Goal: Task Accomplishment & Management: Use online tool/utility

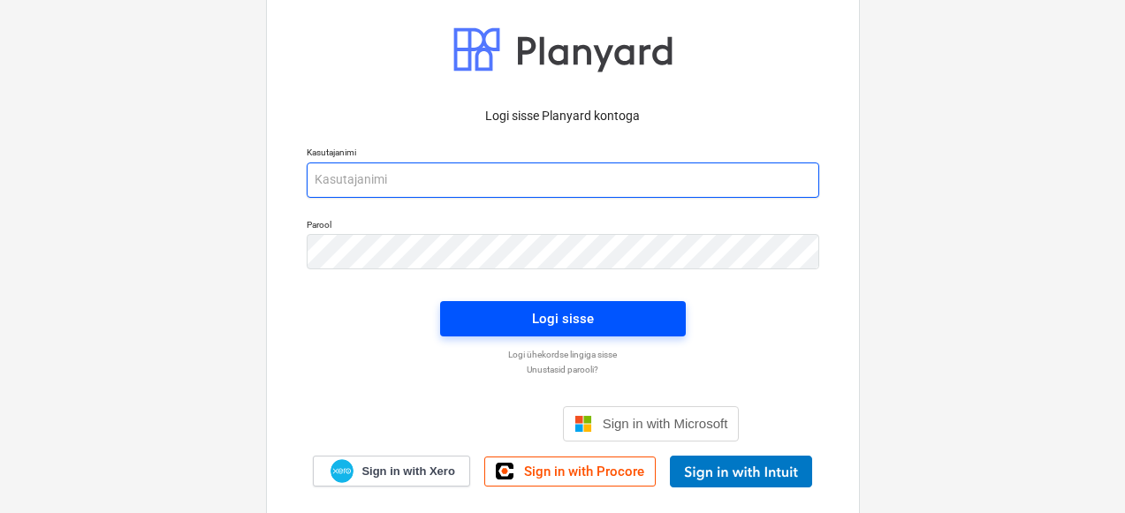
type input "[PERSON_NAME][EMAIL_ADDRESS][DOMAIN_NAME]"
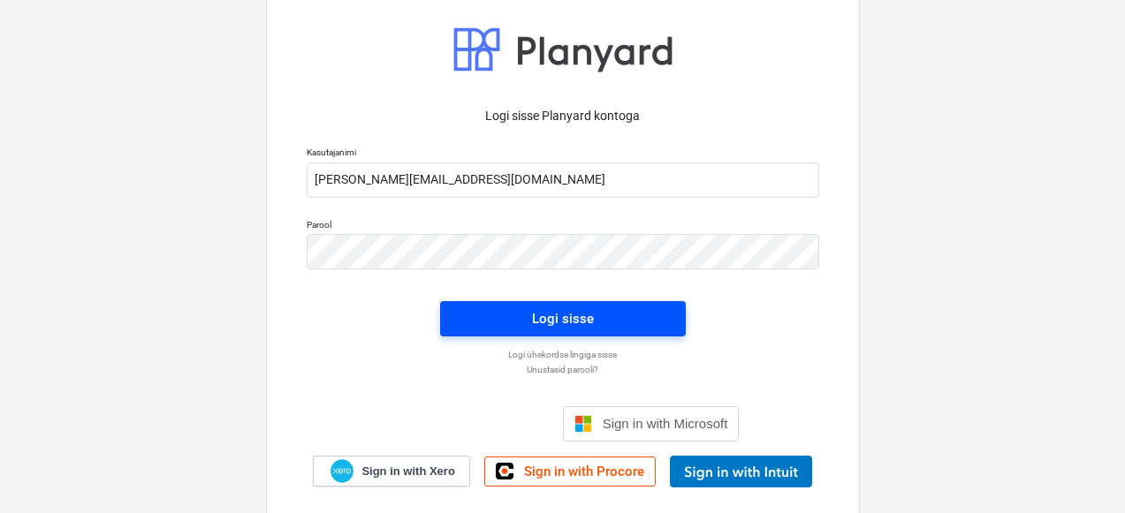
click at [500, 324] on span "Logi sisse" at bounding box center [562, 319] width 203 height 23
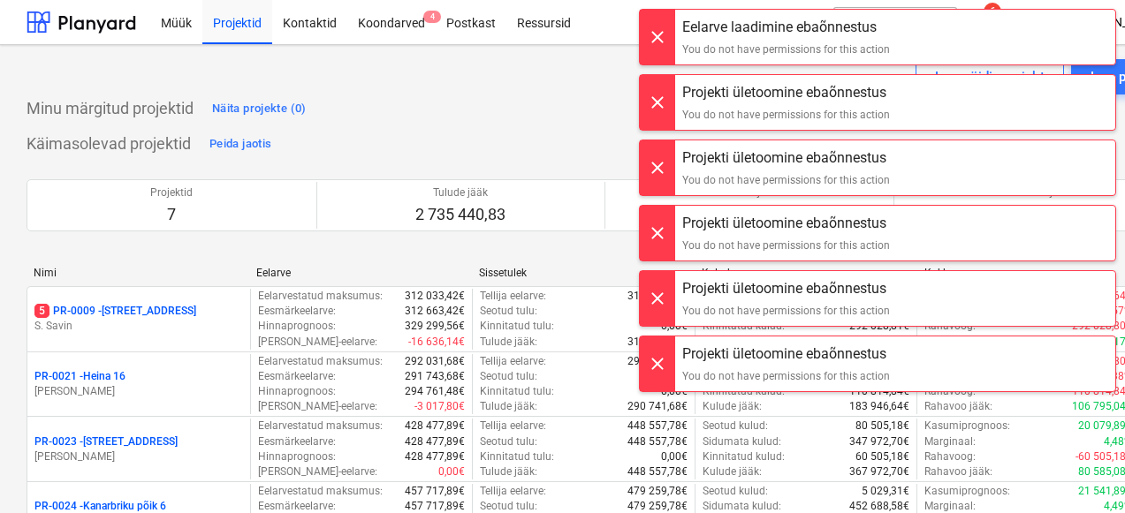
click at [662, 34] on div at bounding box center [657, 37] width 35 height 55
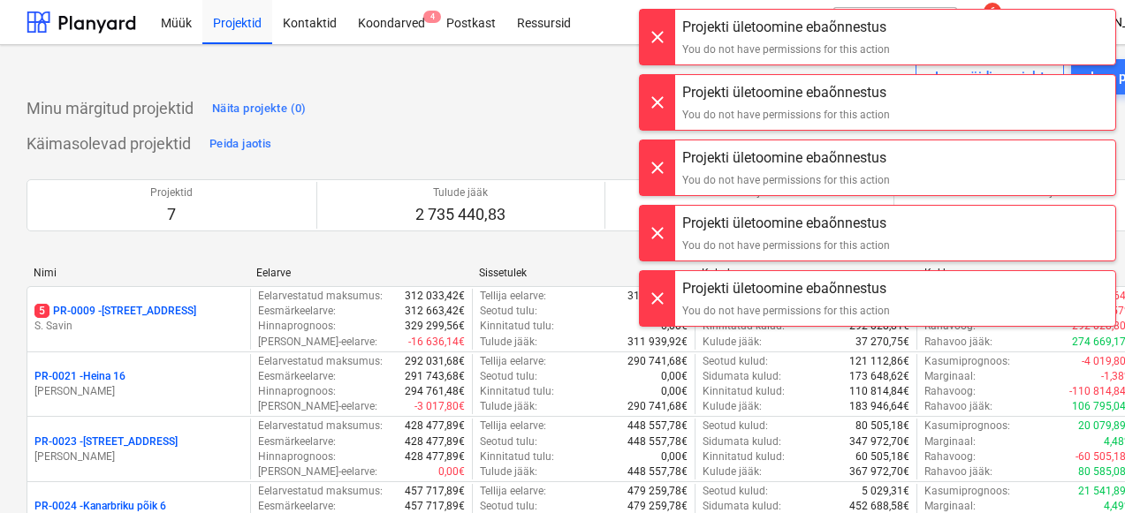
click at [662, 34] on div at bounding box center [657, 37] width 35 height 55
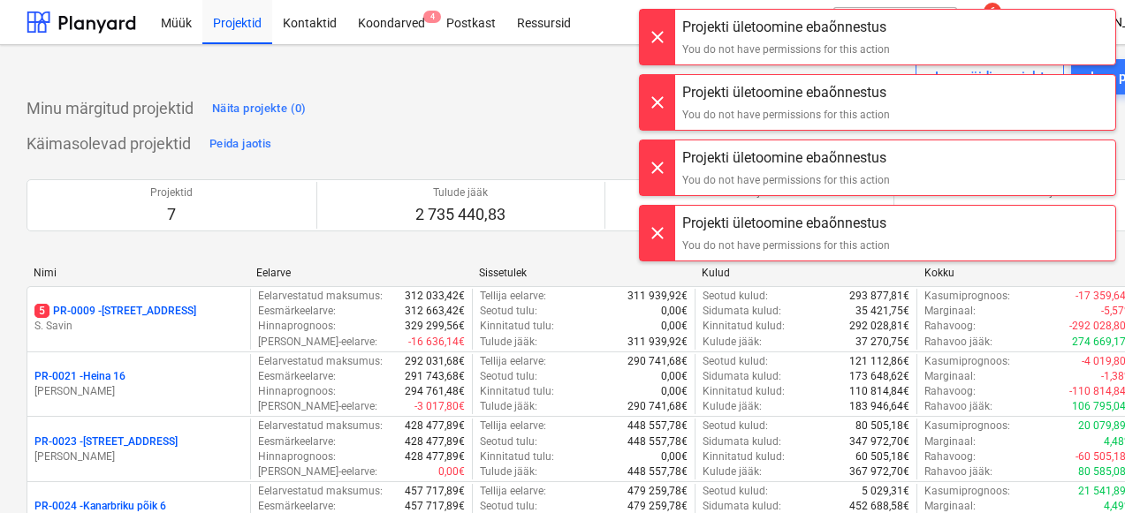
click at [662, 34] on div at bounding box center [657, 37] width 35 height 55
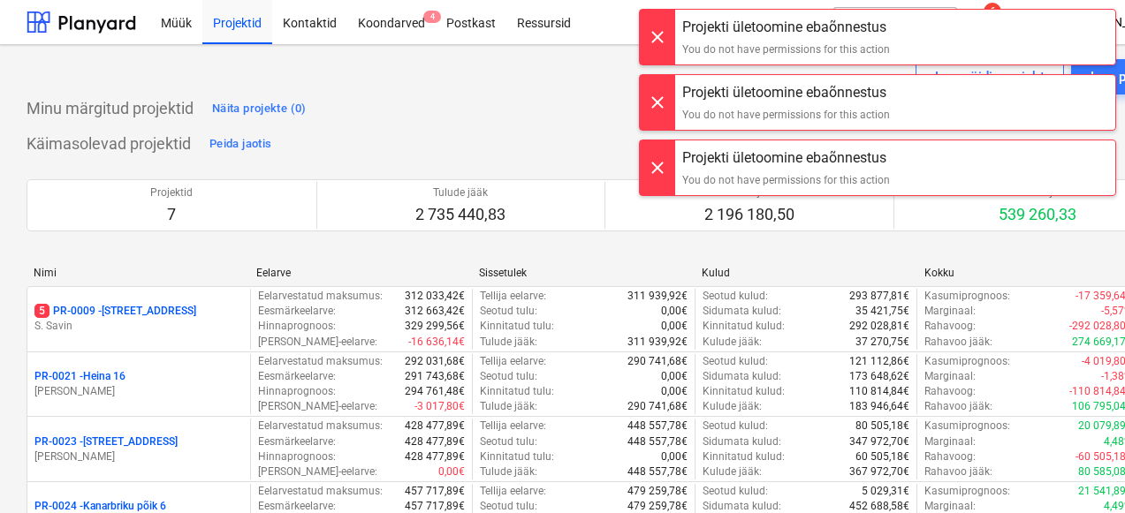
click at [662, 34] on div at bounding box center [657, 37] width 35 height 55
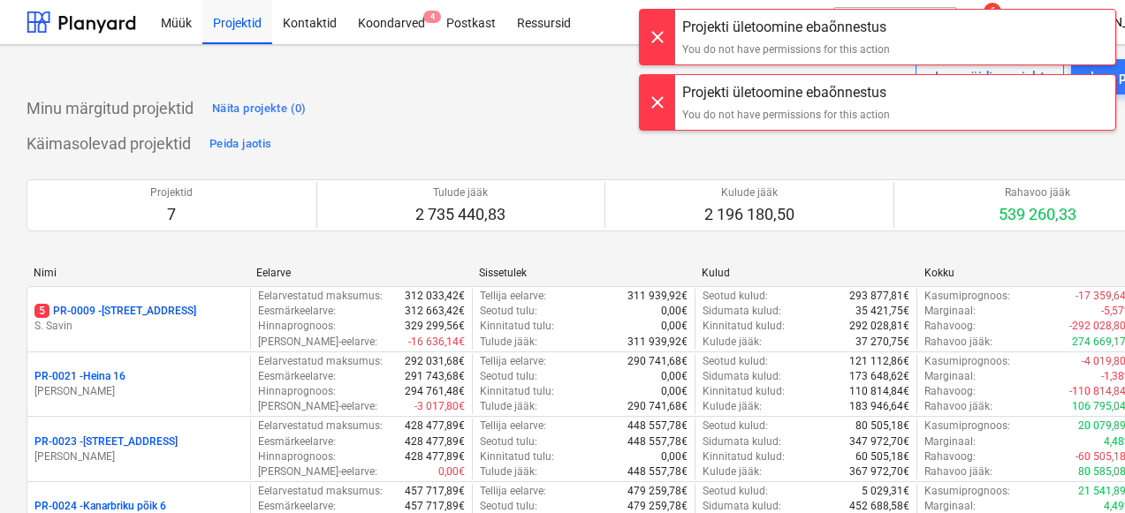
click at [662, 34] on div at bounding box center [657, 37] width 35 height 55
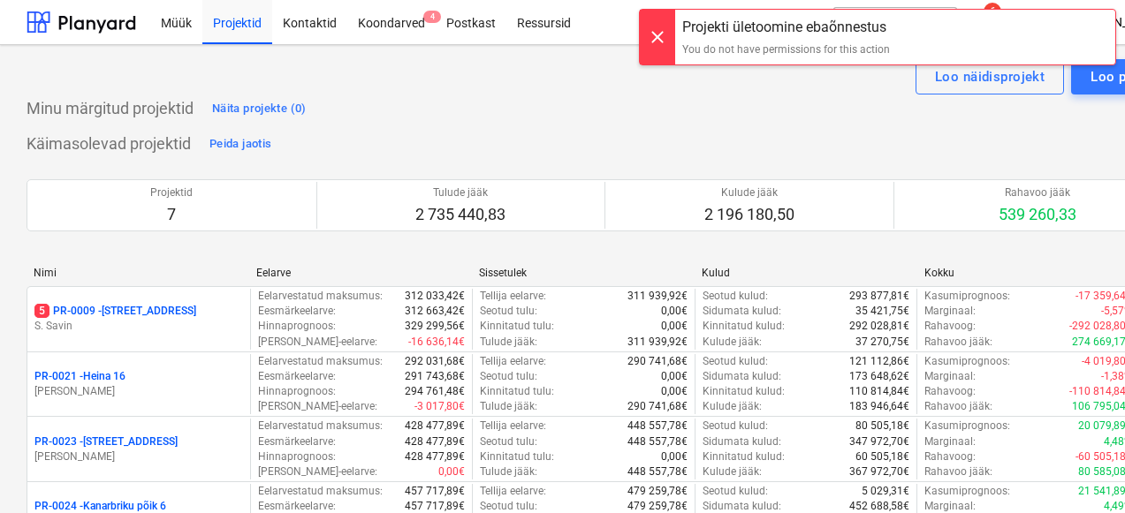
click at [662, 34] on div at bounding box center [657, 37] width 35 height 55
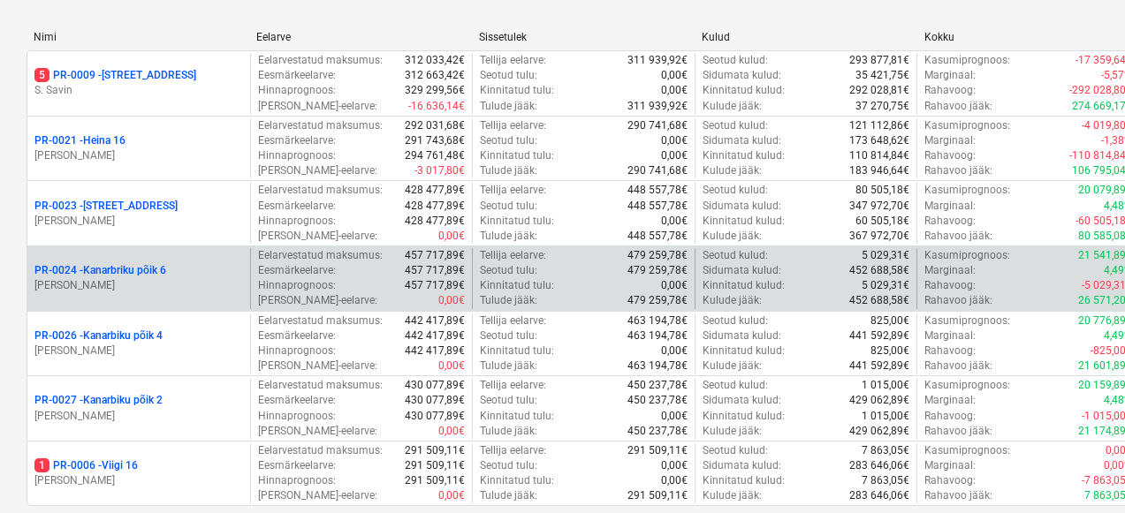
scroll to position [270, 0]
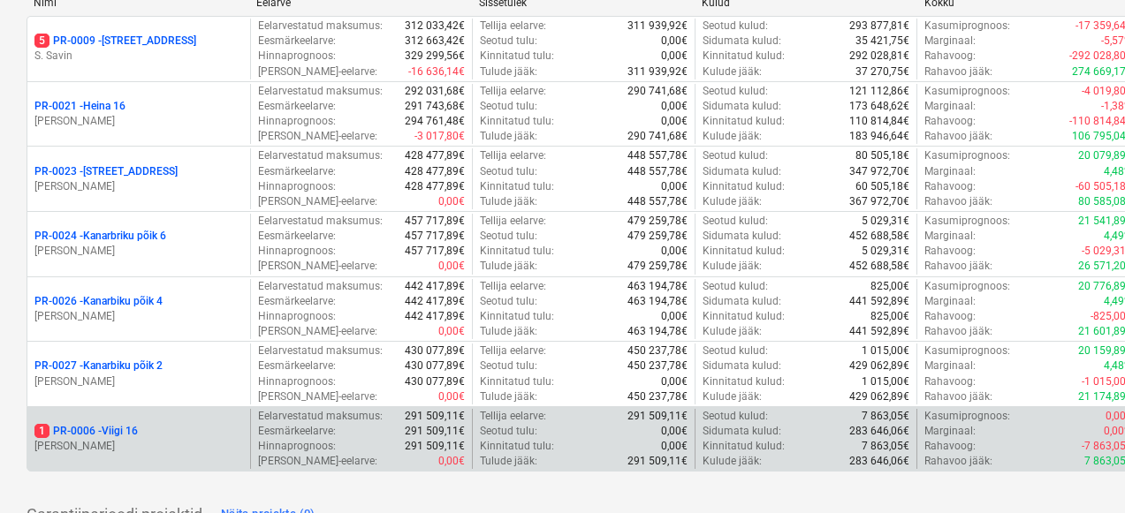
click at [167, 441] on p "[PERSON_NAME]" at bounding box center [138, 446] width 209 height 15
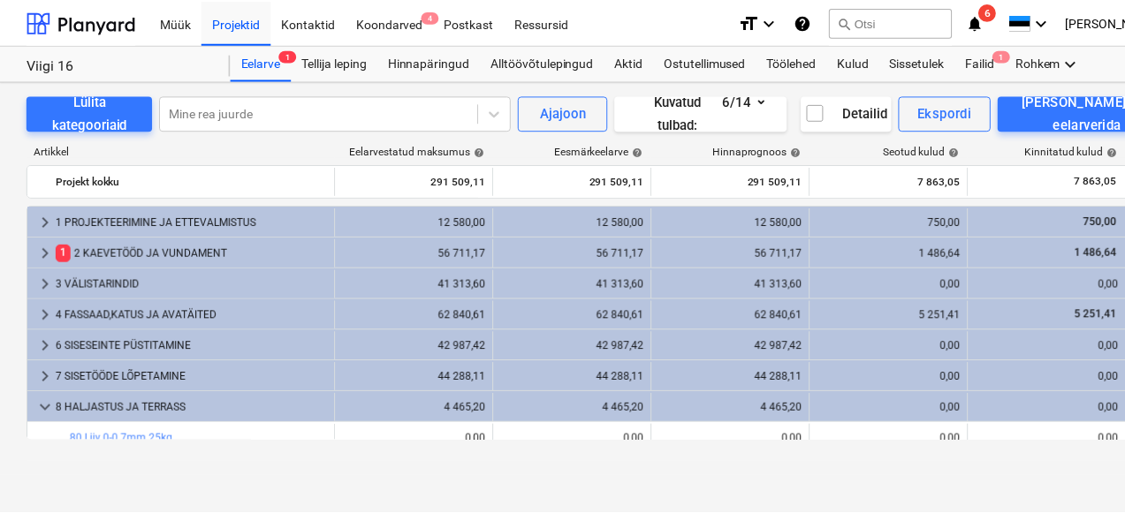
scroll to position [450, 0]
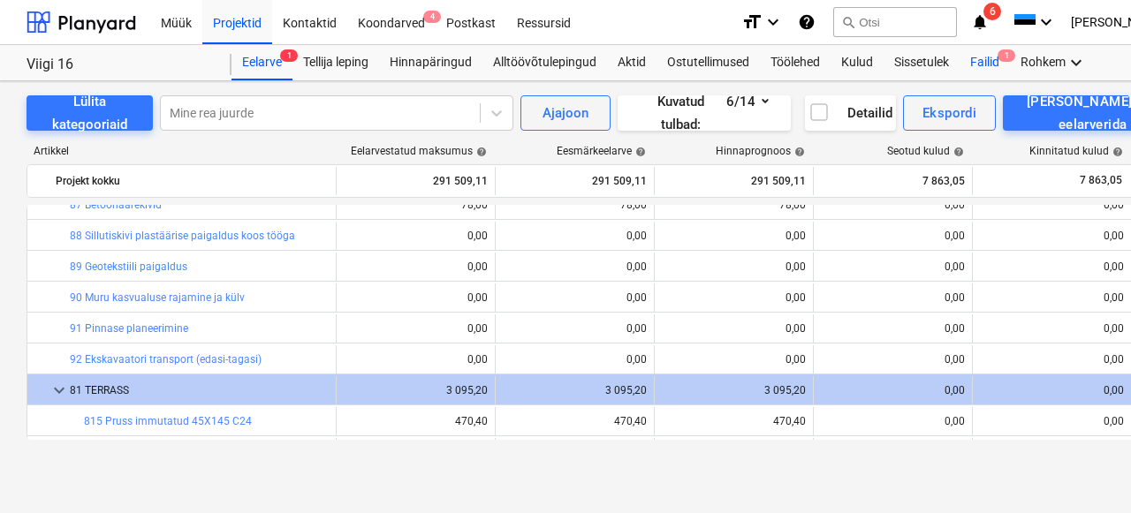
click at [990, 58] on div "Failid 1" at bounding box center [985, 62] width 50 height 35
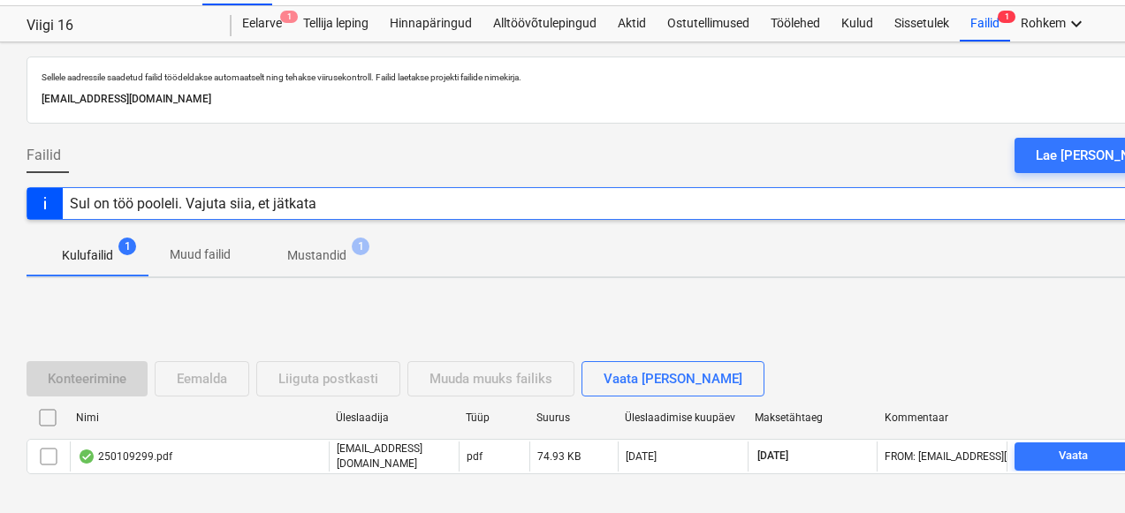
scroll to position [111, 0]
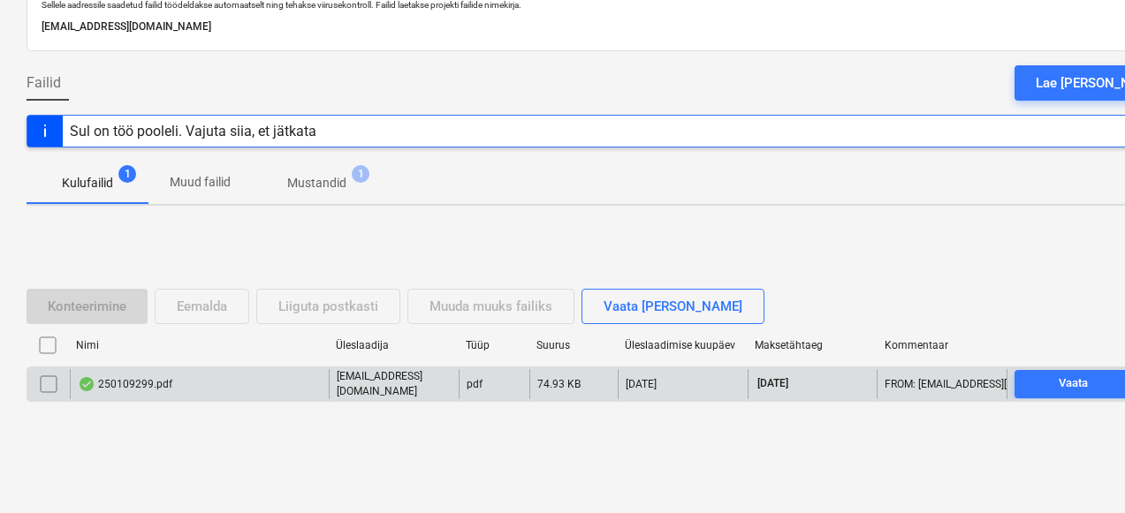
click at [132, 377] on div "250109299.pdf" at bounding box center [125, 384] width 95 height 14
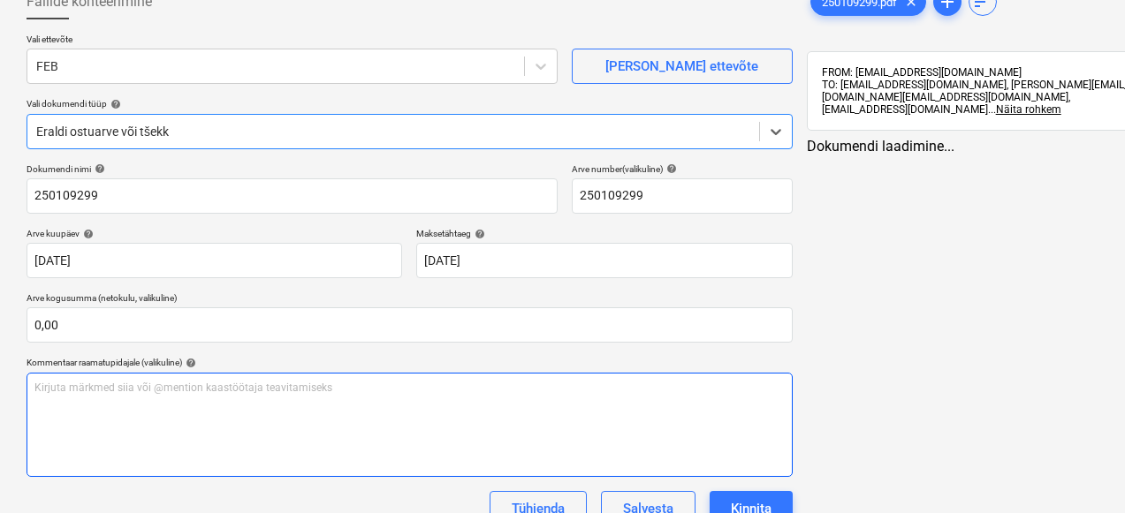
type input "250109299"
type input "[DATE]"
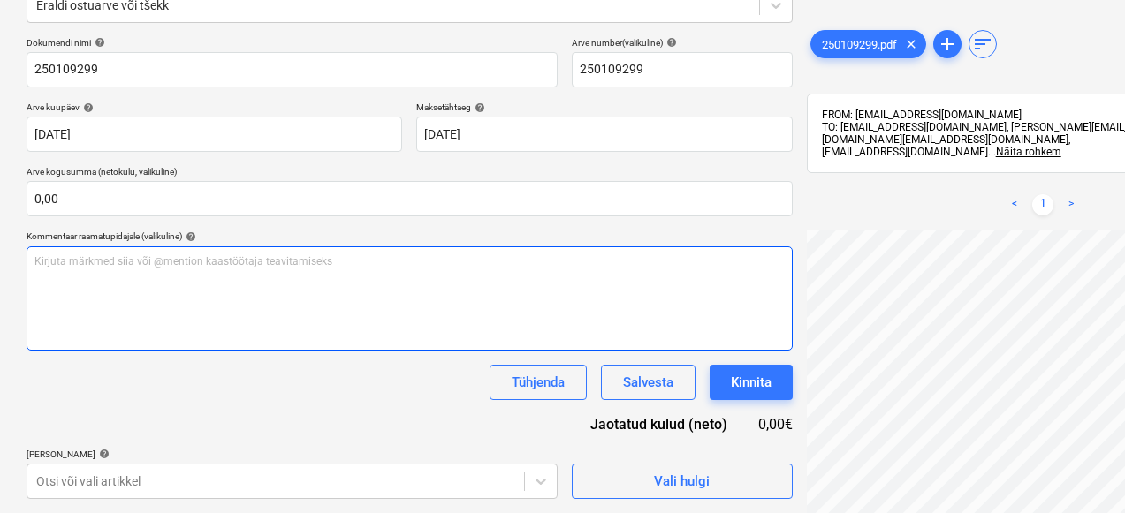
scroll to position [254, 194]
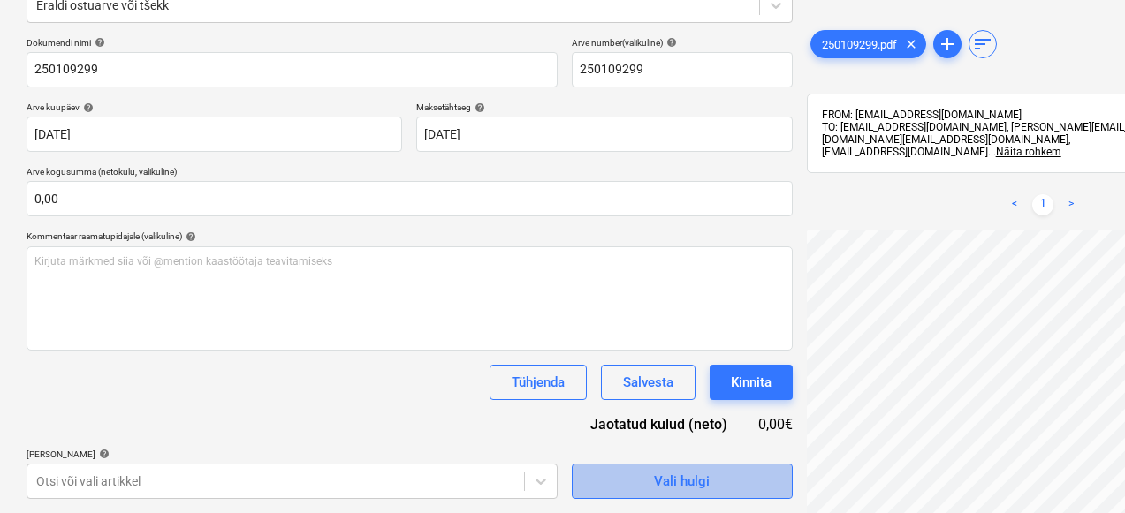
click at [654, 481] on div "Vali hulgi" at bounding box center [682, 481] width 56 height 23
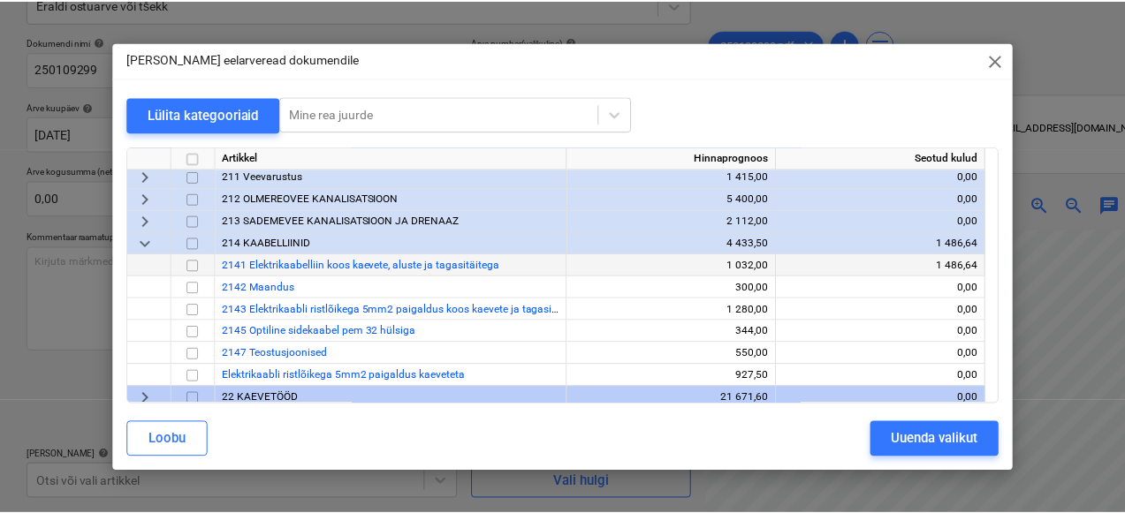
scroll to position [73, 0]
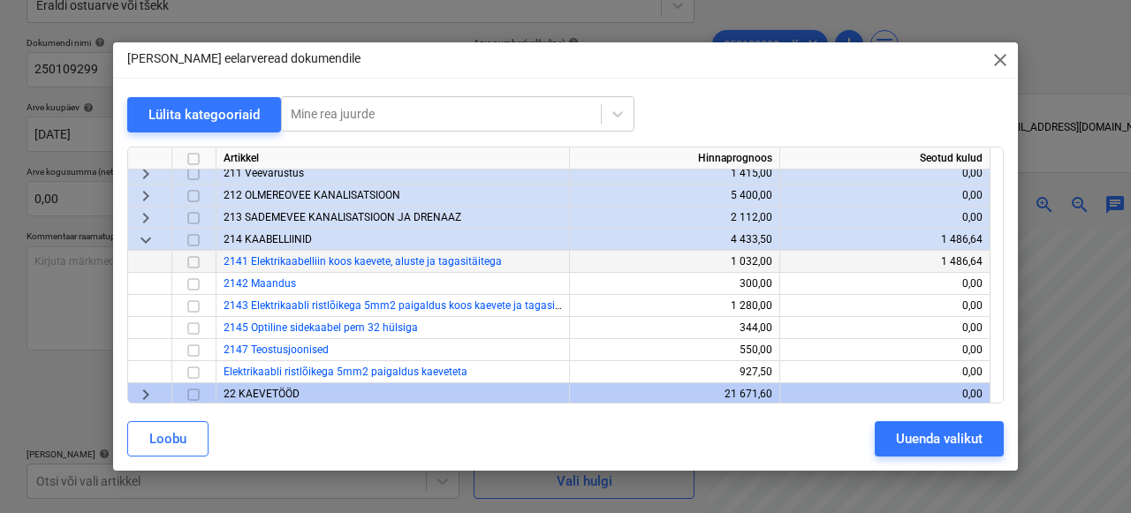
click at [196, 262] on input "checkbox" at bounding box center [193, 262] width 21 height 21
click at [882, 445] on button "Uuenda valikut" at bounding box center [939, 438] width 129 height 35
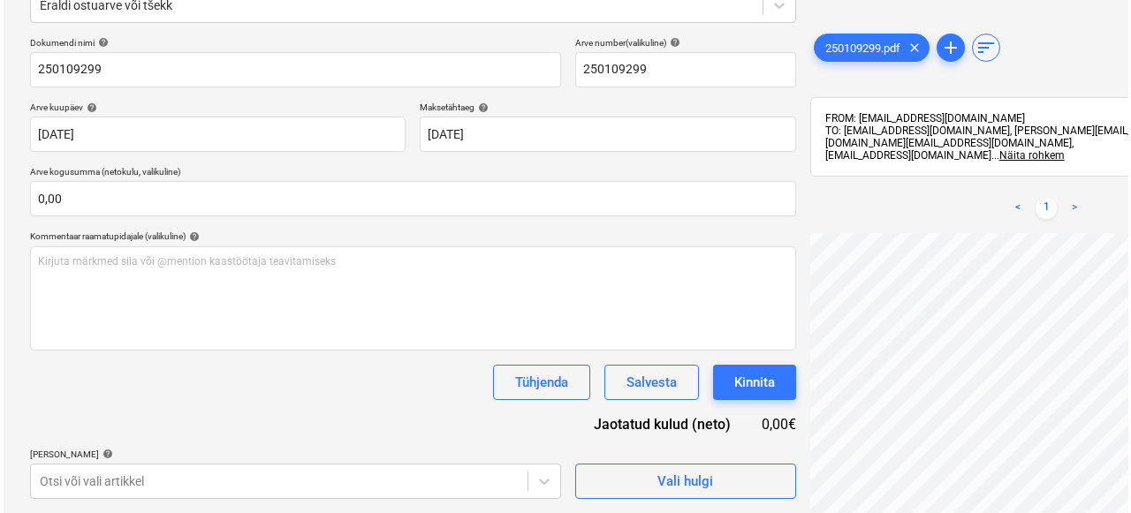
scroll to position [354, 0]
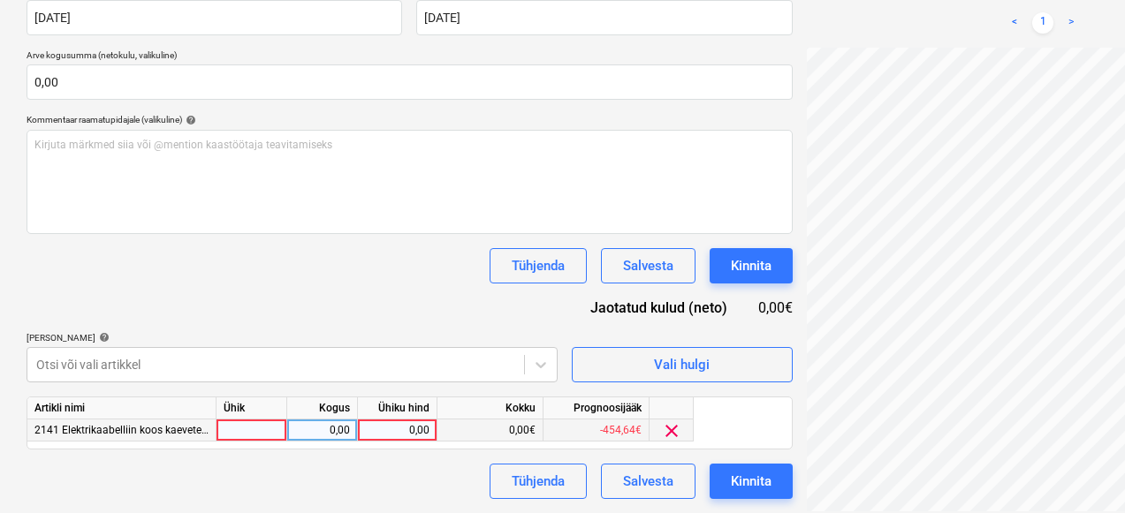
click at [238, 423] on div at bounding box center [251, 431] width 71 height 22
type input "1"
click at [341, 427] on div "0,00" at bounding box center [322, 431] width 56 height 22
click at [397, 428] on div "0,00" at bounding box center [397, 431] width 65 height 22
type input "272,25"
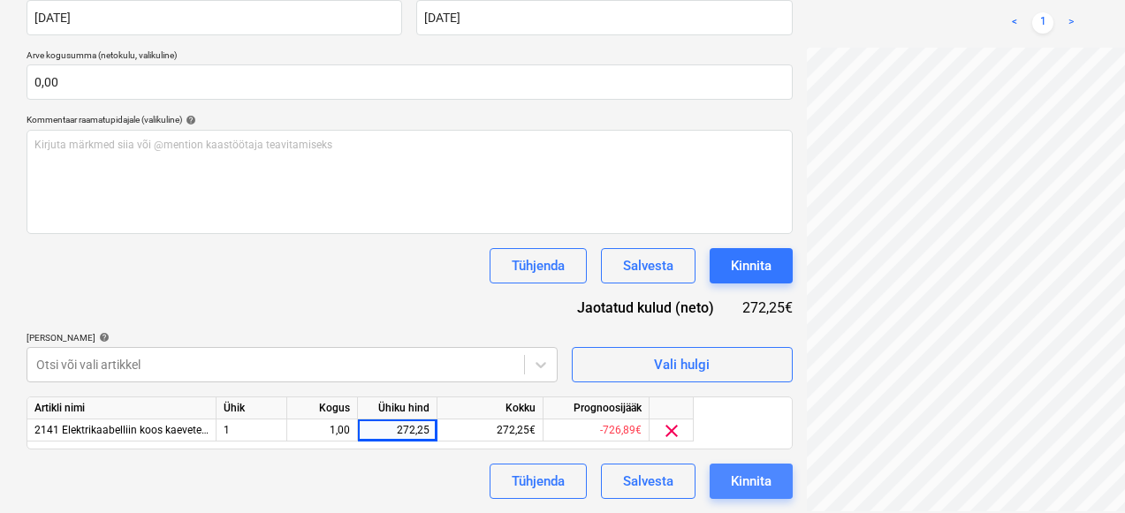
click at [731, 483] on div "Kinnita" at bounding box center [751, 481] width 41 height 23
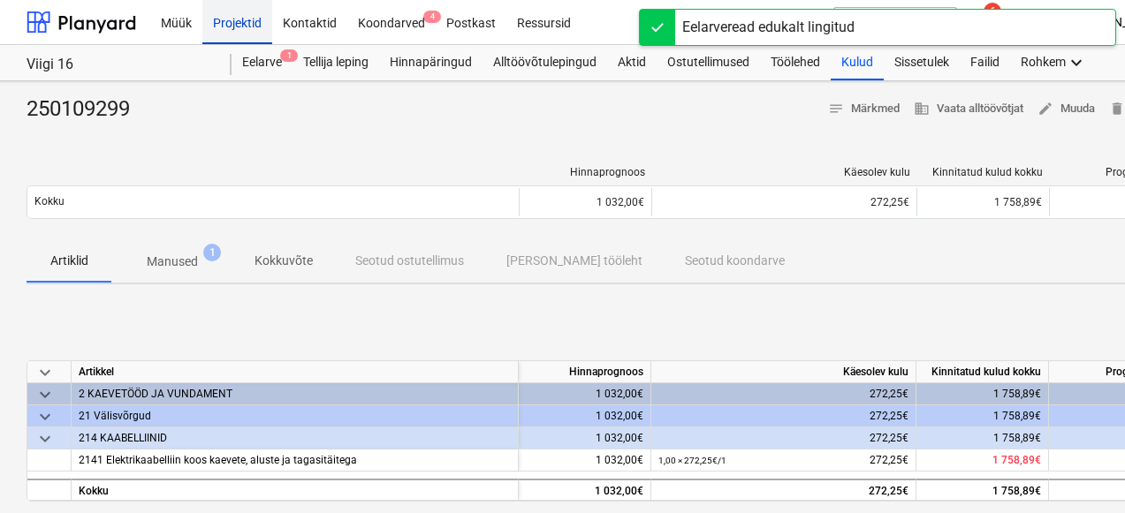
click at [243, 40] on div "Projektid" at bounding box center [237, 21] width 70 height 45
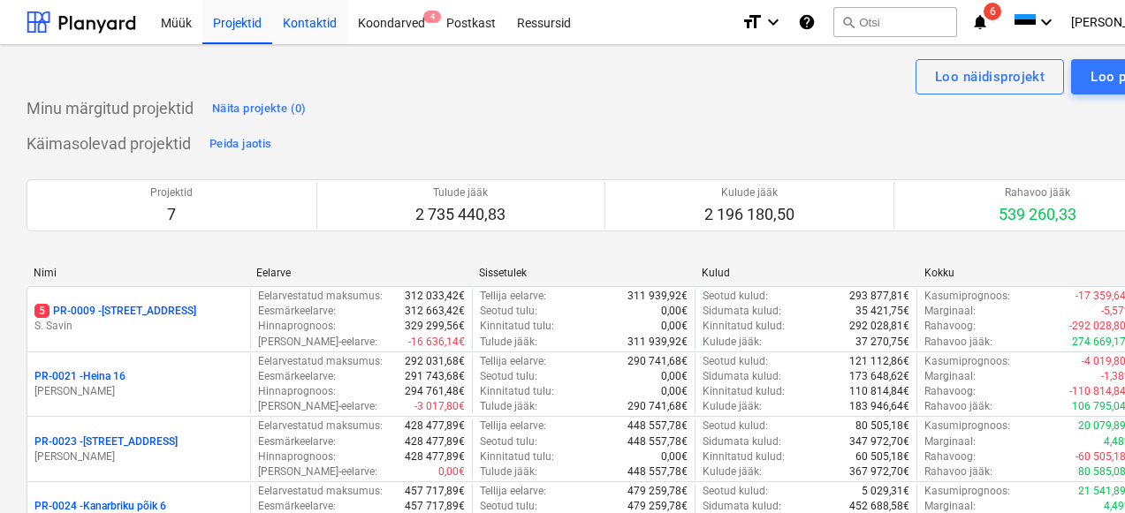
click at [317, 24] on div "Kontaktid" at bounding box center [309, 21] width 75 height 45
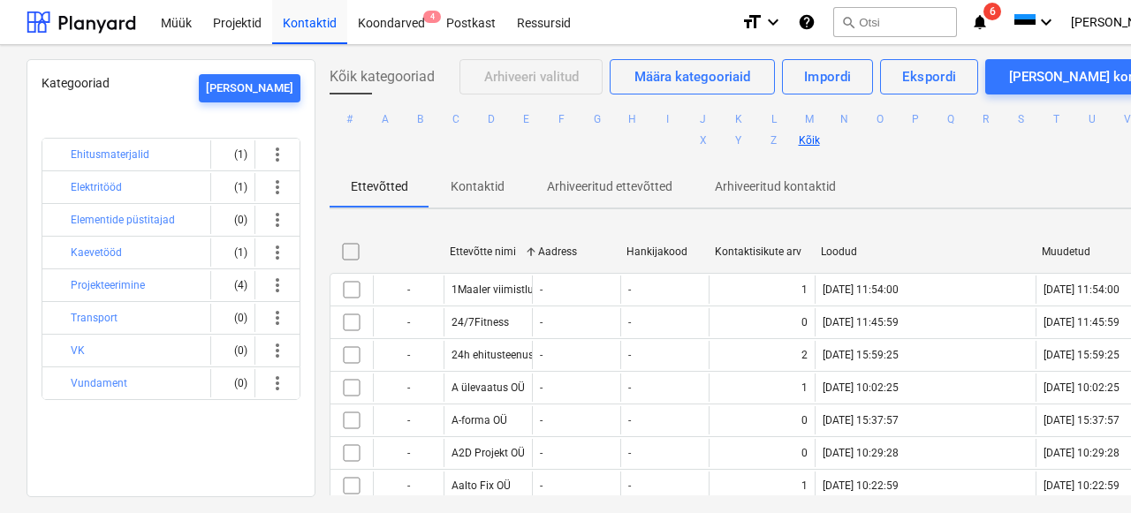
scroll to position [1314, 0]
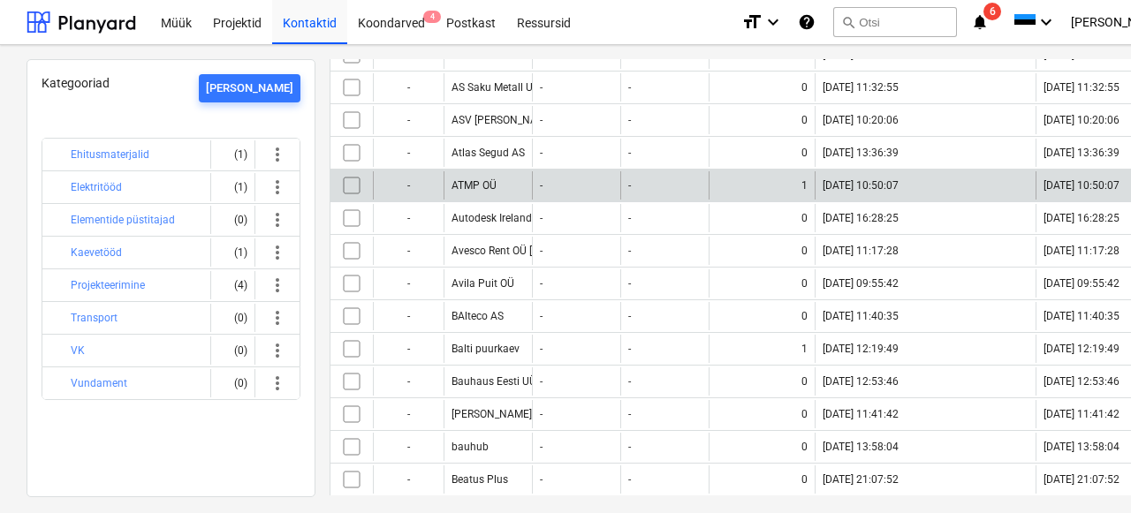
click at [474, 191] on div "ATMP OÜ" at bounding box center [474, 185] width 45 height 12
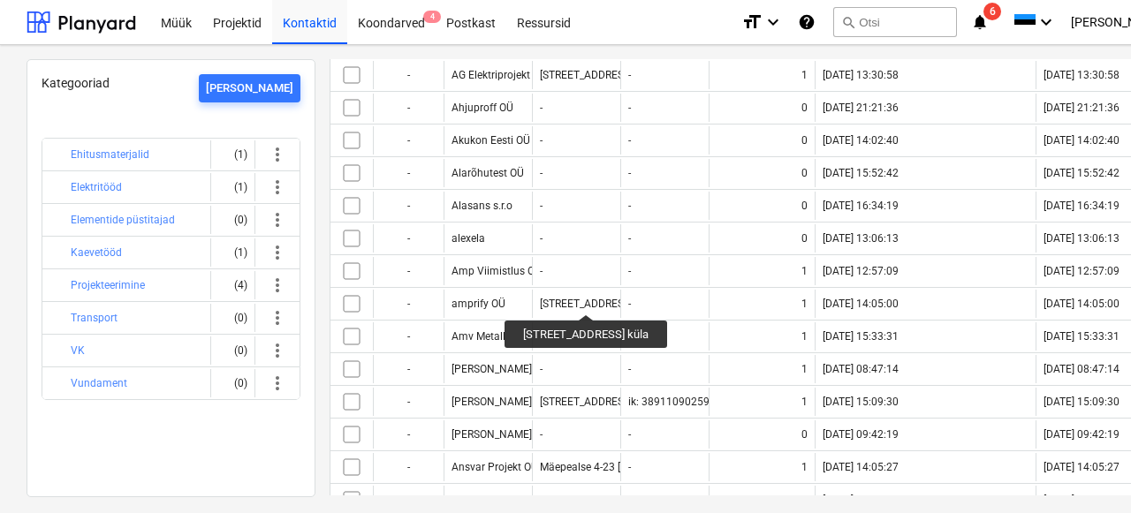
scroll to position [708, 0]
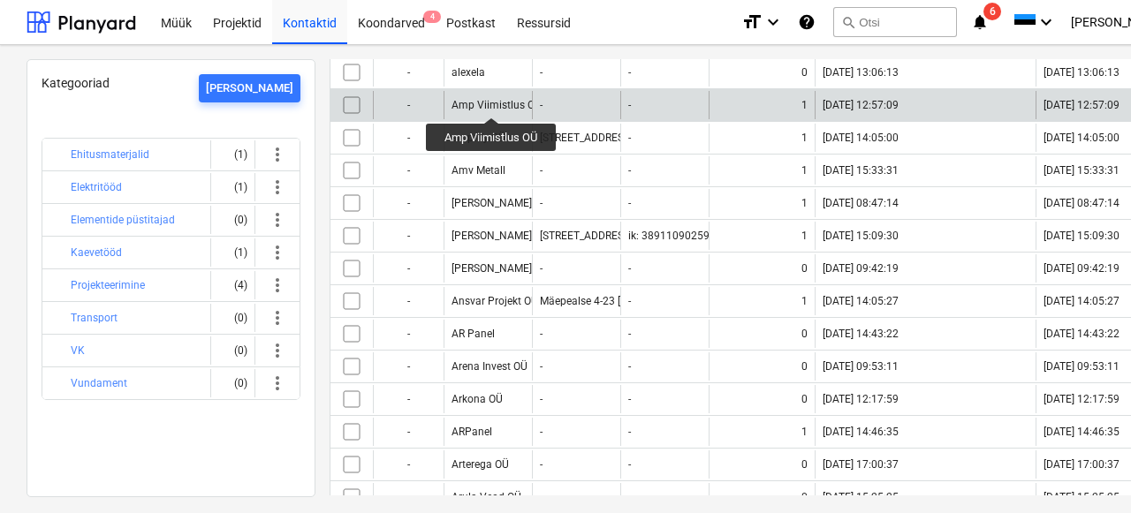
click at [494, 102] on div "Amp Viimistlus OÜ" at bounding box center [497, 105] width 90 height 12
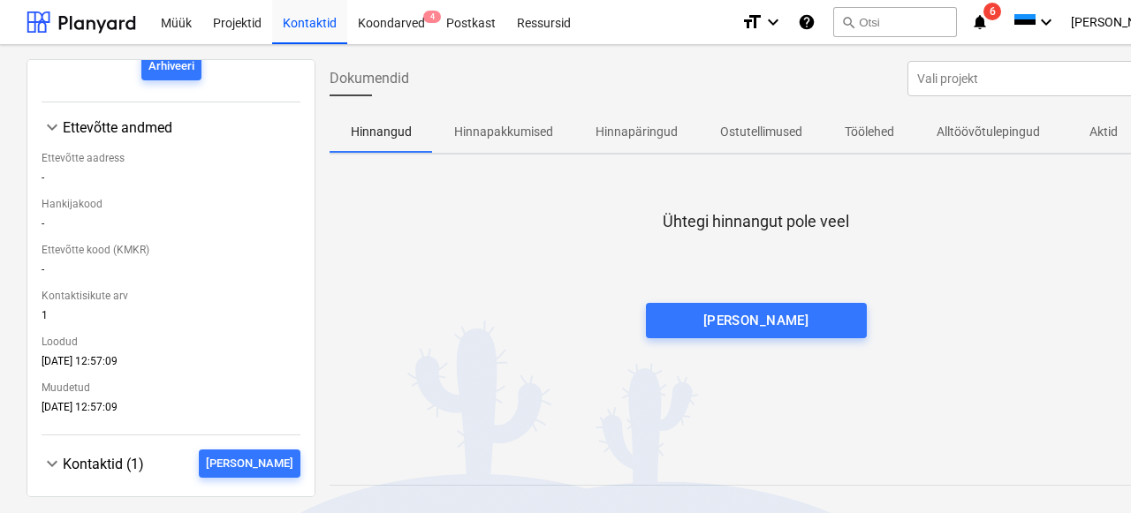
scroll to position [373, 0]
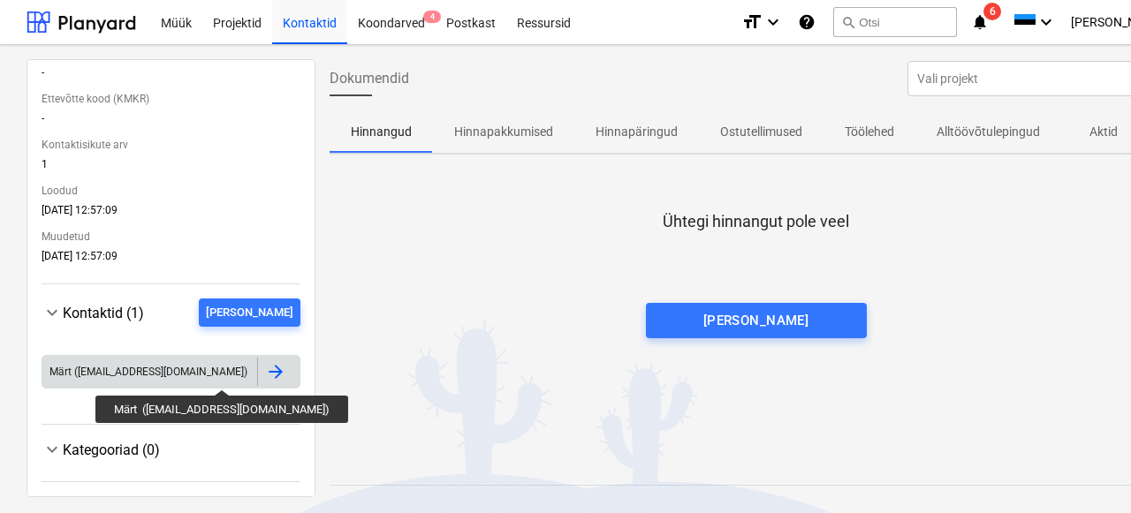
click at [201, 374] on div "Märt ([EMAIL_ADDRESS][DOMAIN_NAME])" at bounding box center [148, 372] width 198 height 12
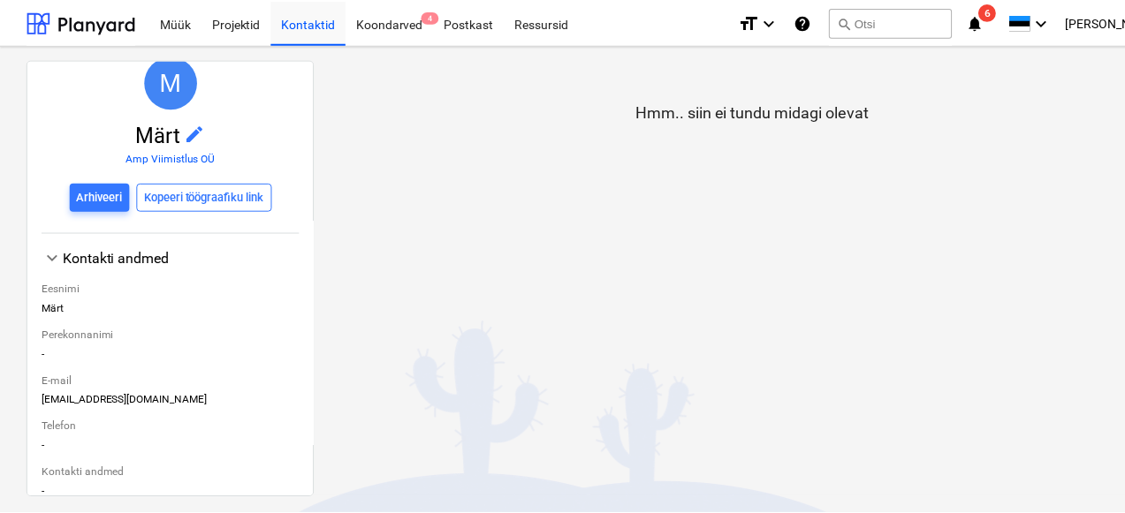
scroll to position [231, 0]
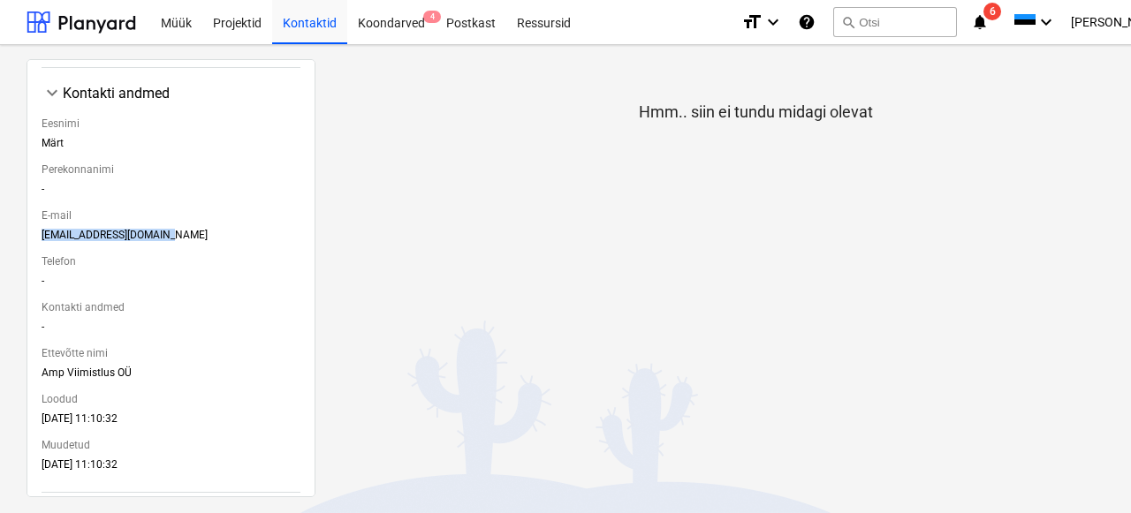
drag, startPoint x: 179, startPoint y: 235, endPoint x: 36, endPoint y: 223, distance: 143.7
click at [36, 223] on div "< Kontaktid M Märt edit Amp Viimistlus OÜ Arhiveeri Kopeeri töögraafiku link ke…" at bounding box center [171, 278] width 289 height 438
copy div "[EMAIL_ADDRESS][DOMAIN_NAME]"
click at [251, 19] on div "Projektid" at bounding box center [237, 21] width 70 height 45
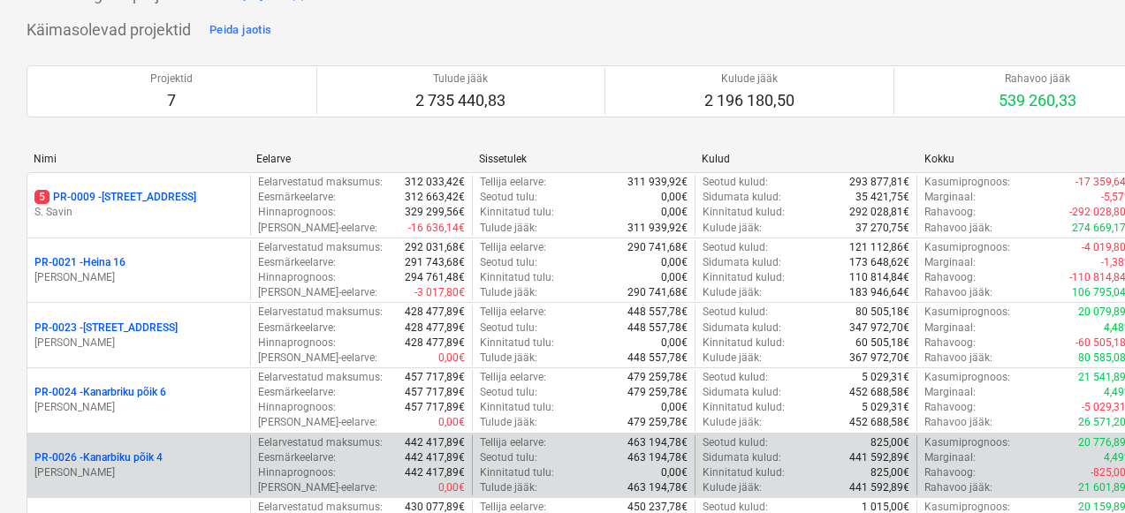
scroll to position [172, 0]
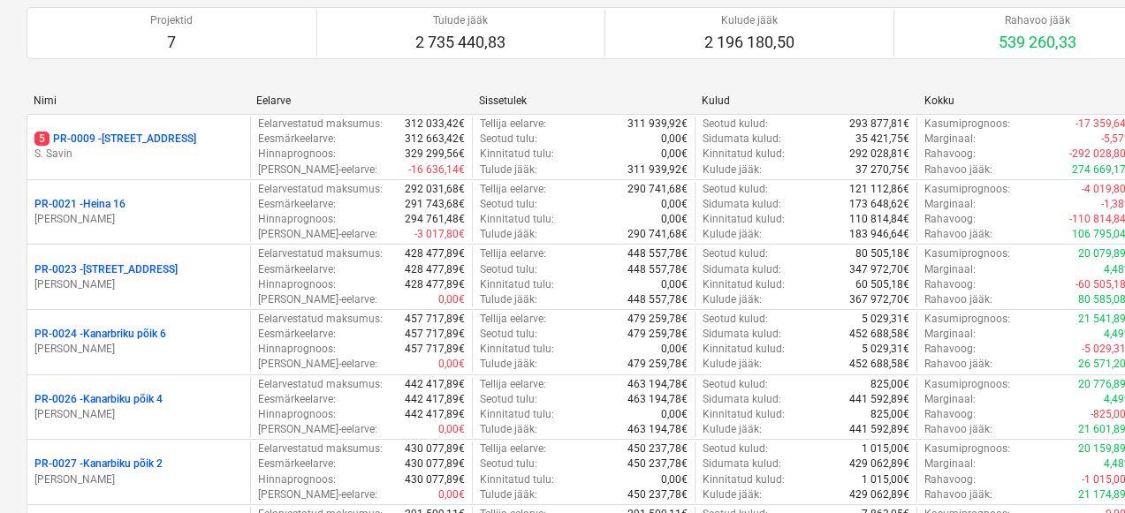
click at [135, 221] on p "[PERSON_NAME]" at bounding box center [138, 219] width 209 height 15
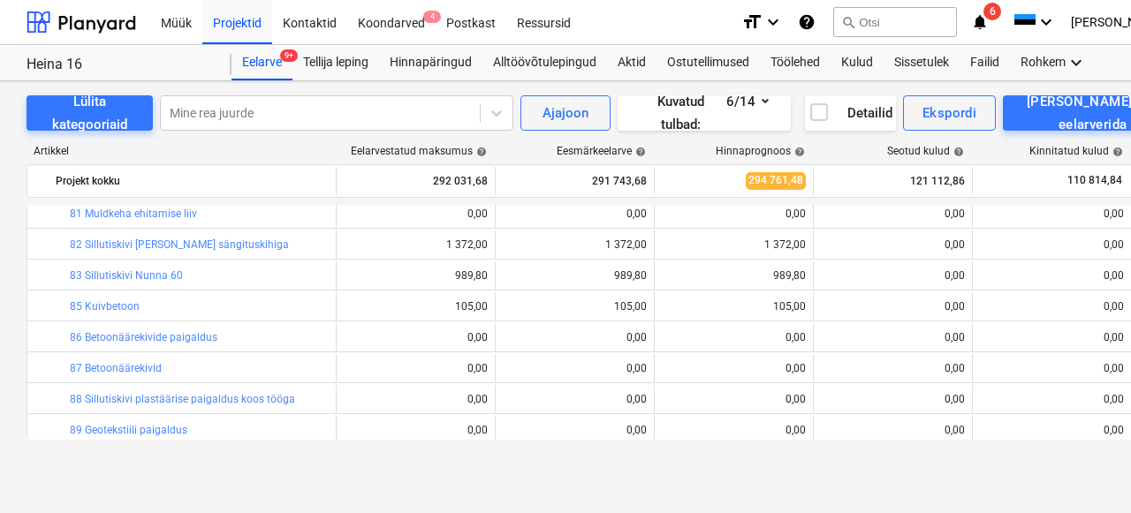
scroll to position [1205, 0]
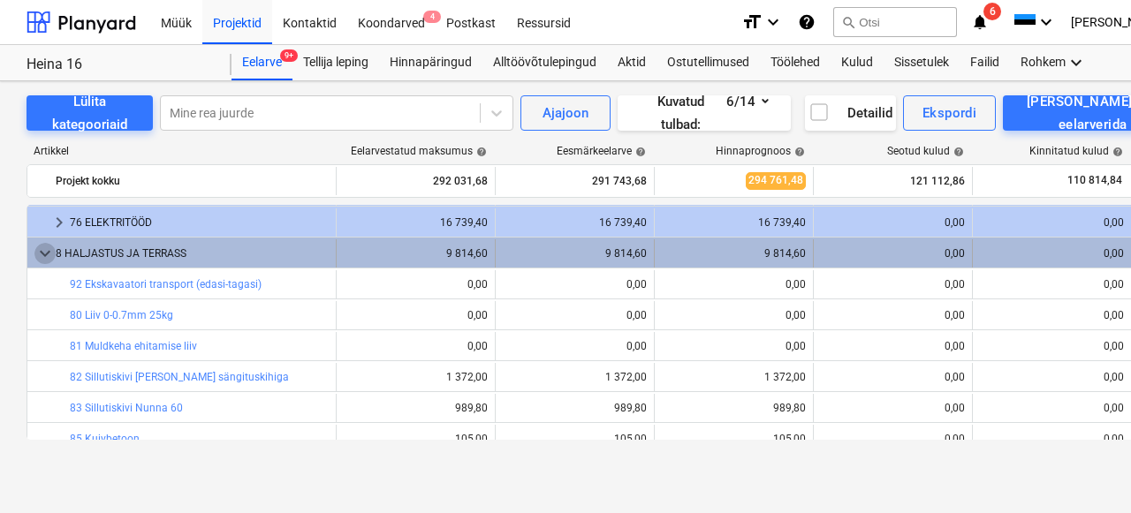
click at [49, 255] on span "keyboard_arrow_down" at bounding box center [44, 253] width 21 height 21
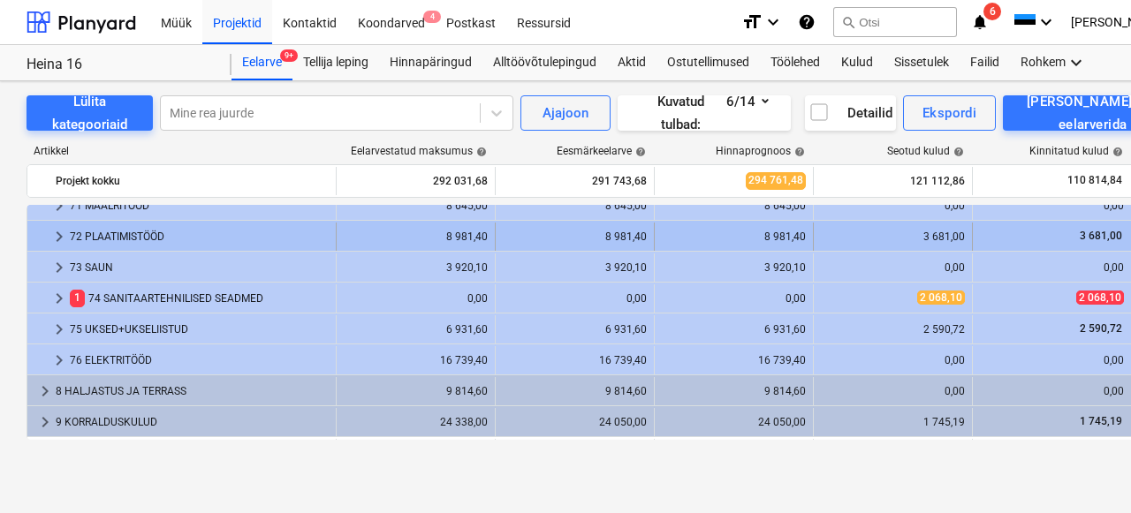
scroll to position [614, 0]
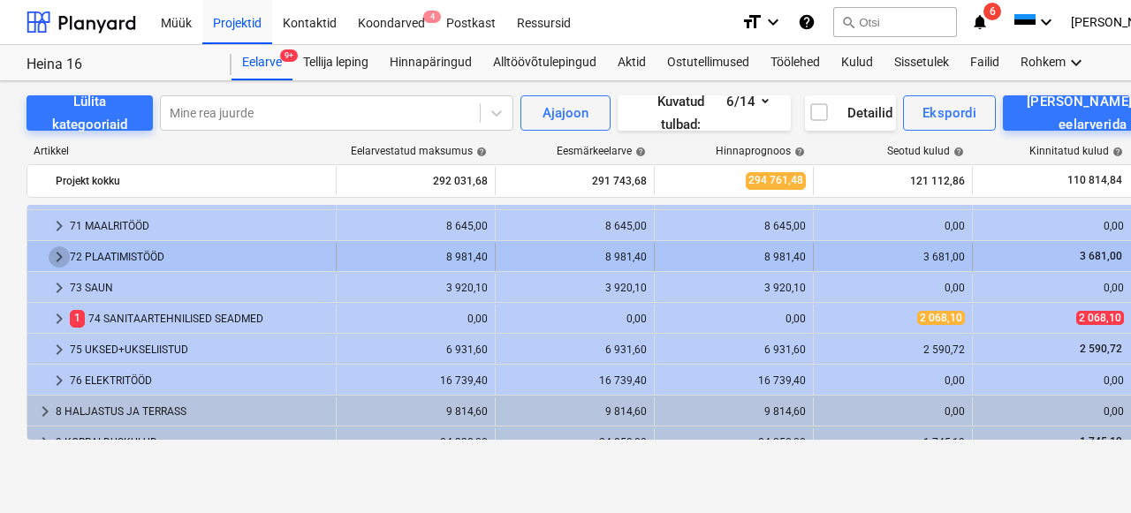
click at [61, 259] on span "keyboard_arrow_right" at bounding box center [59, 257] width 21 height 21
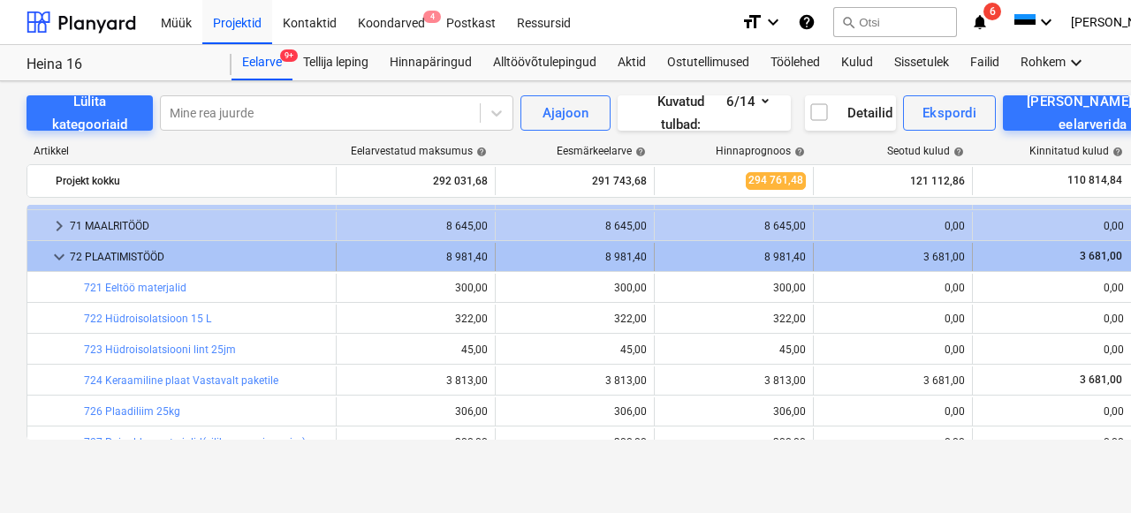
click at [61, 257] on span "keyboard_arrow_down" at bounding box center [59, 257] width 21 height 21
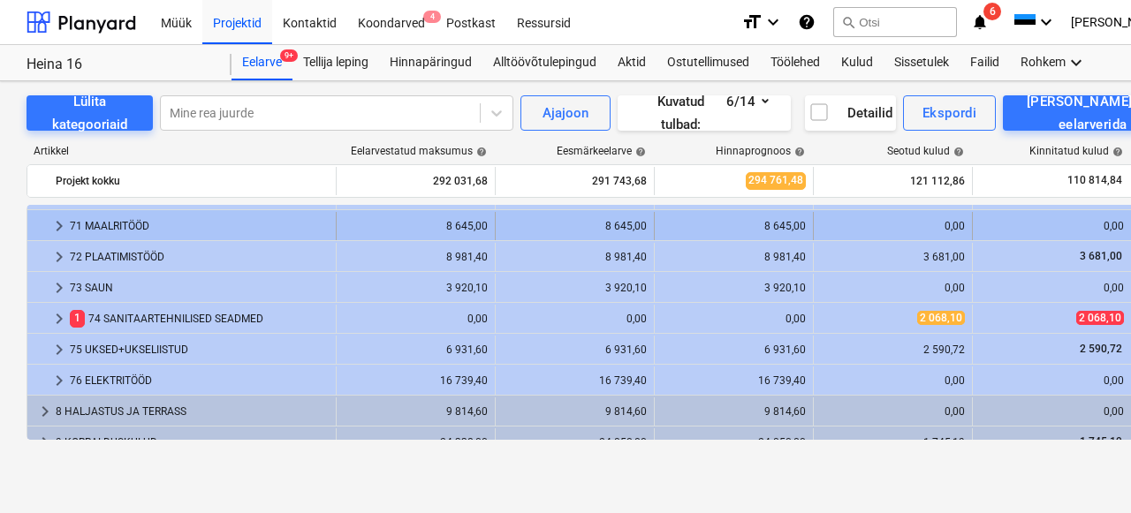
click at [110, 218] on div "71 MAALRITÖÖD" at bounding box center [199, 226] width 259 height 28
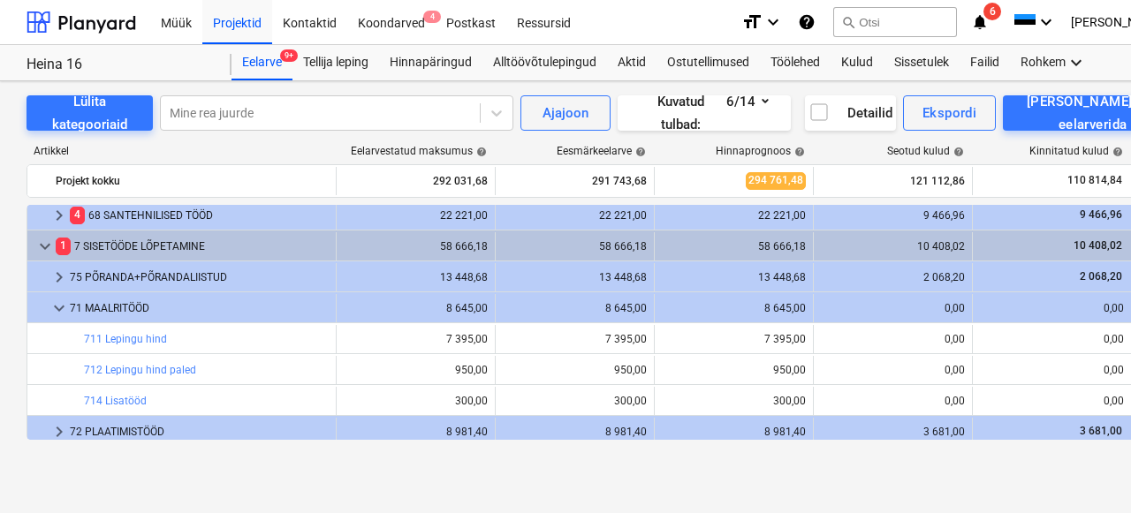
scroll to position [538, 0]
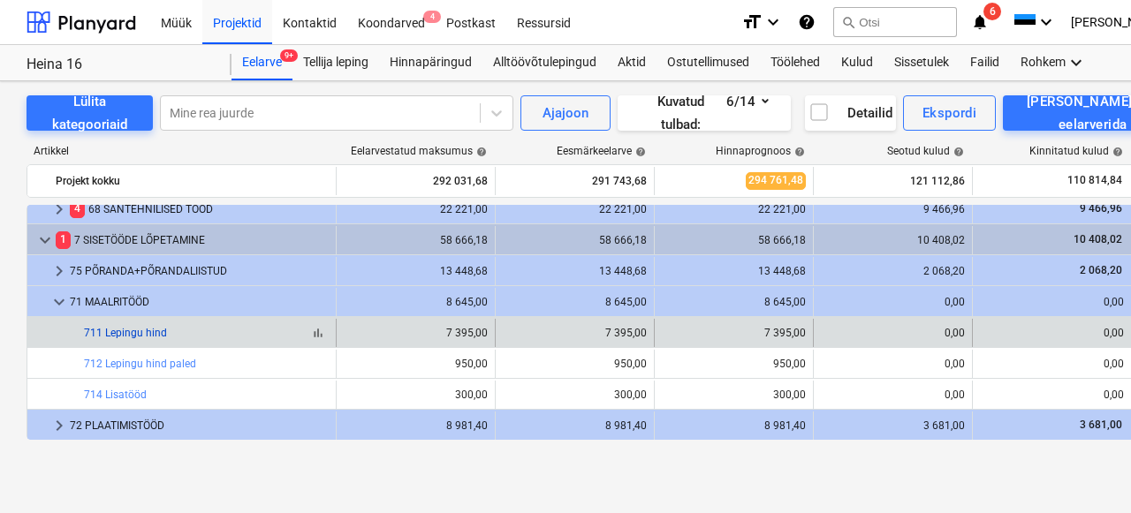
click at [156, 330] on link "711 Lepingu hind" at bounding box center [125, 333] width 83 height 12
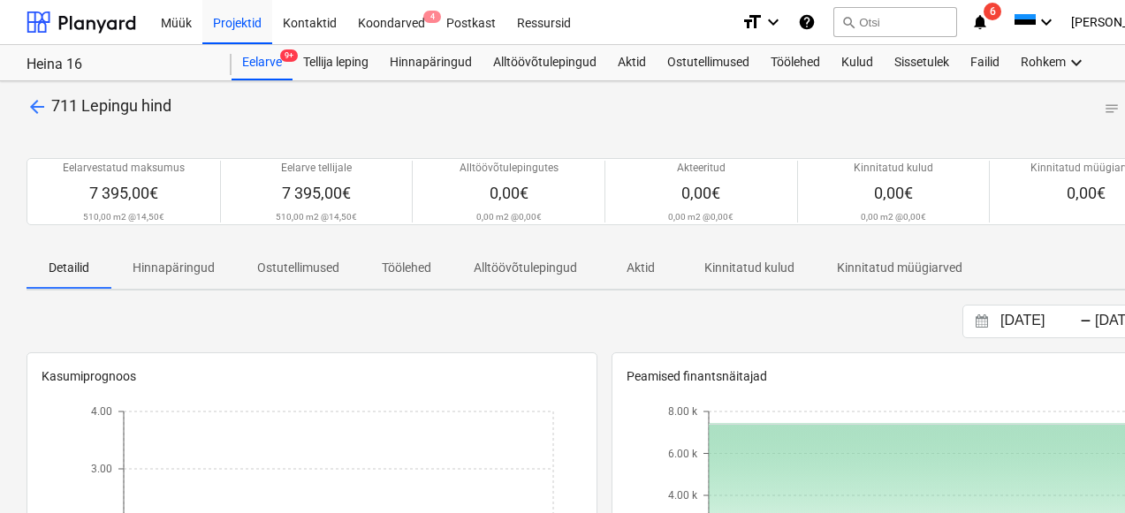
click at [29, 111] on span "arrow_back" at bounding box center [37, 106] width 21 height 21
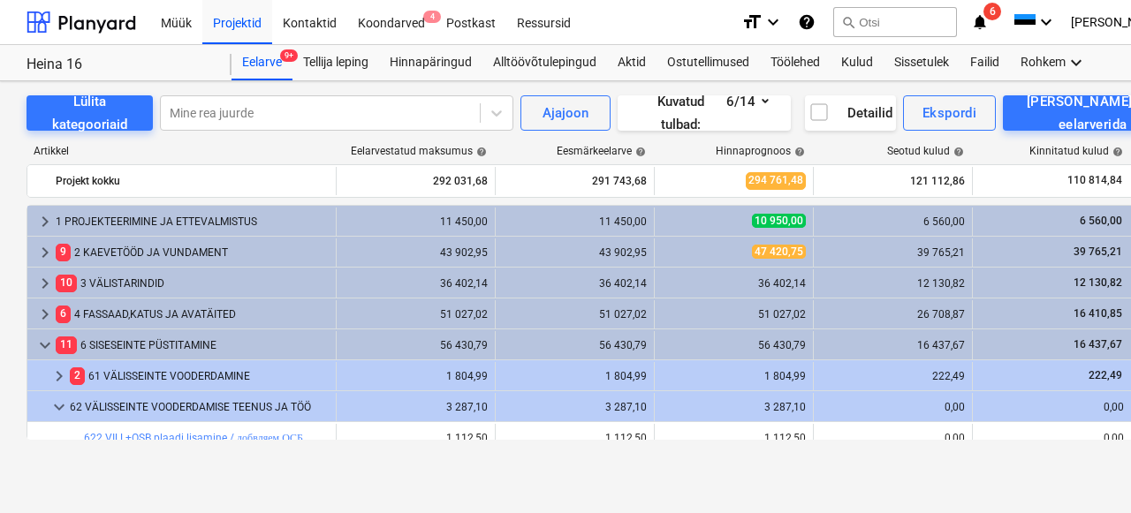
scroll to position [538, 0]
